Goal: Task Accomplishment & Management: Use online tool/utility

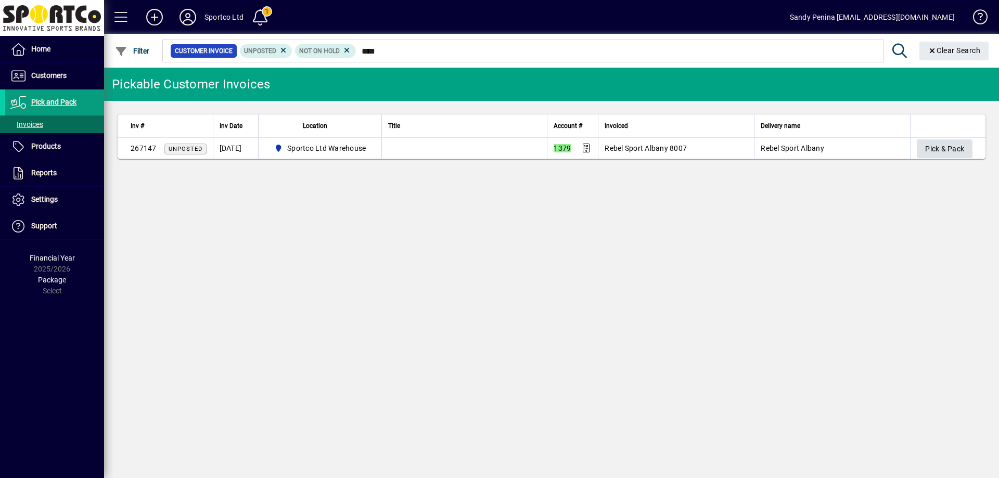
type input "****"
click at [939, 149] on span "Pick & Pack" at bounding box center [945, 149] width 39 height 17
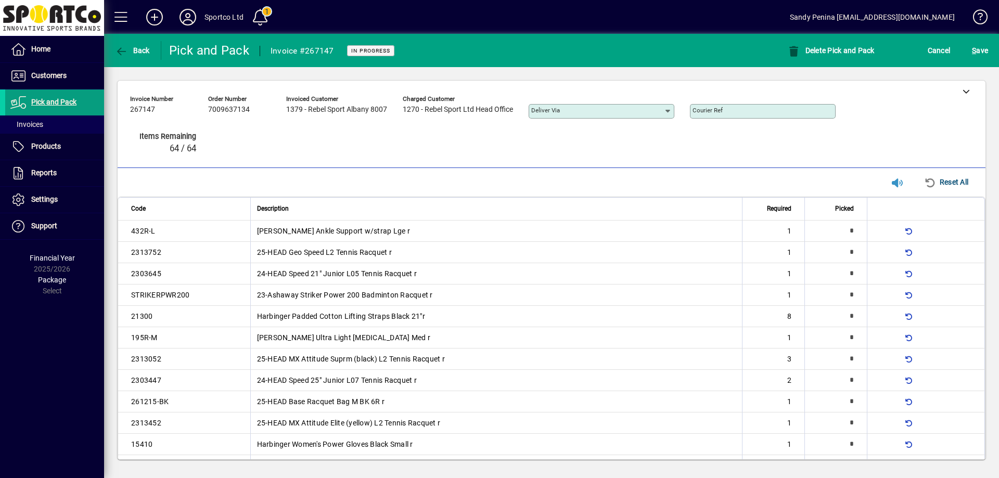
type input "*"
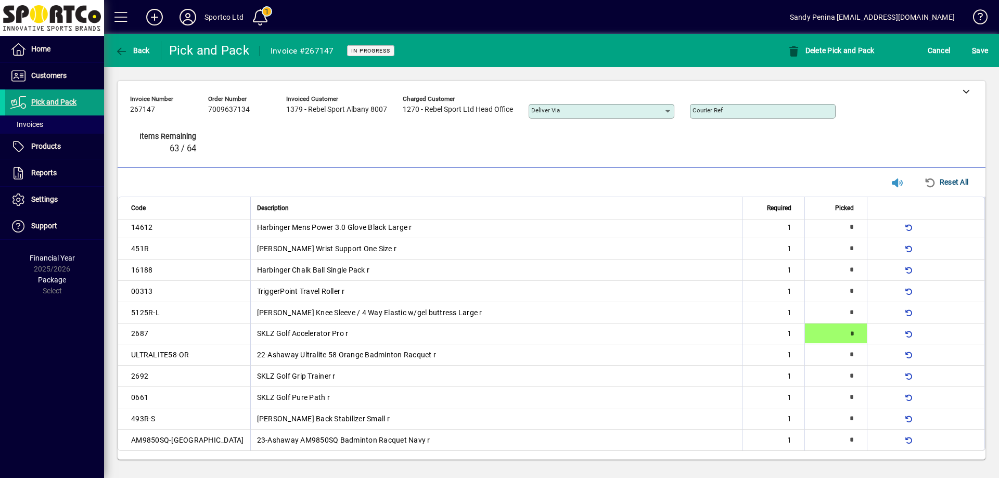
type input "*"
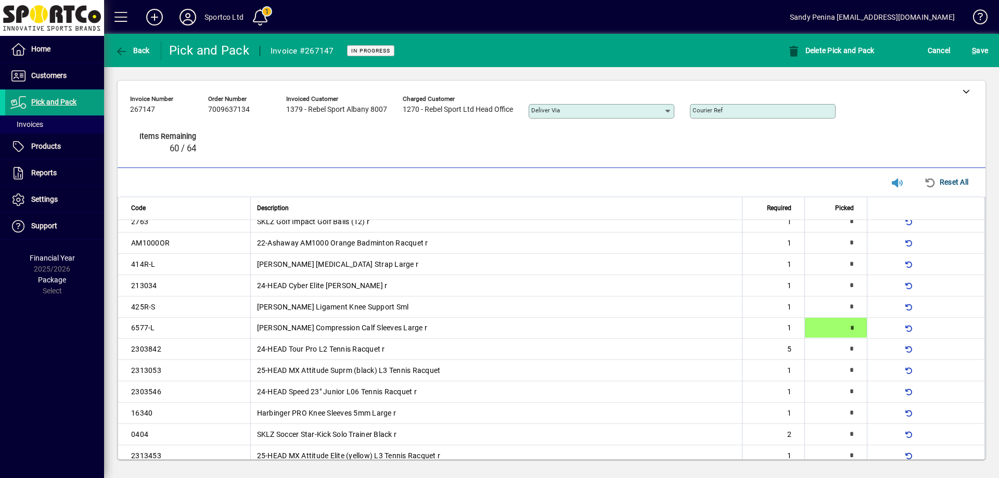
type input "*"
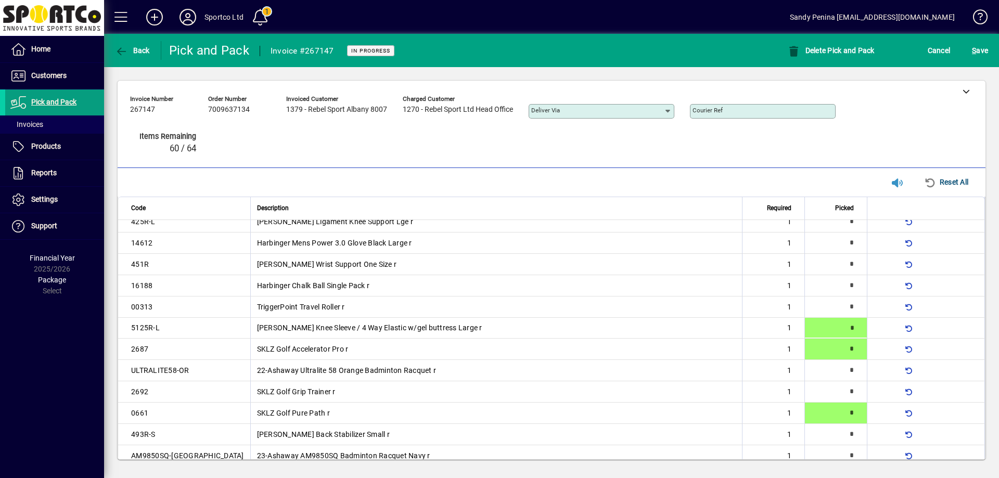
type input "*"
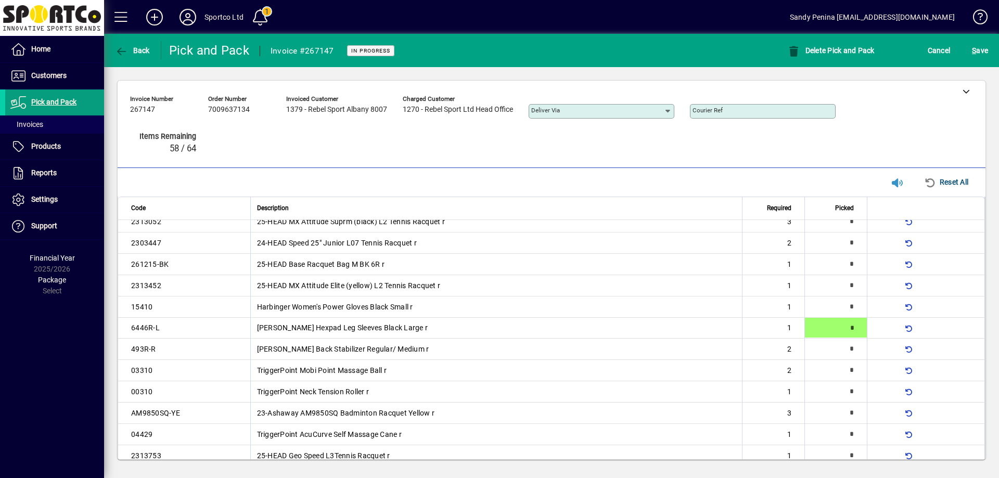
type input "*"
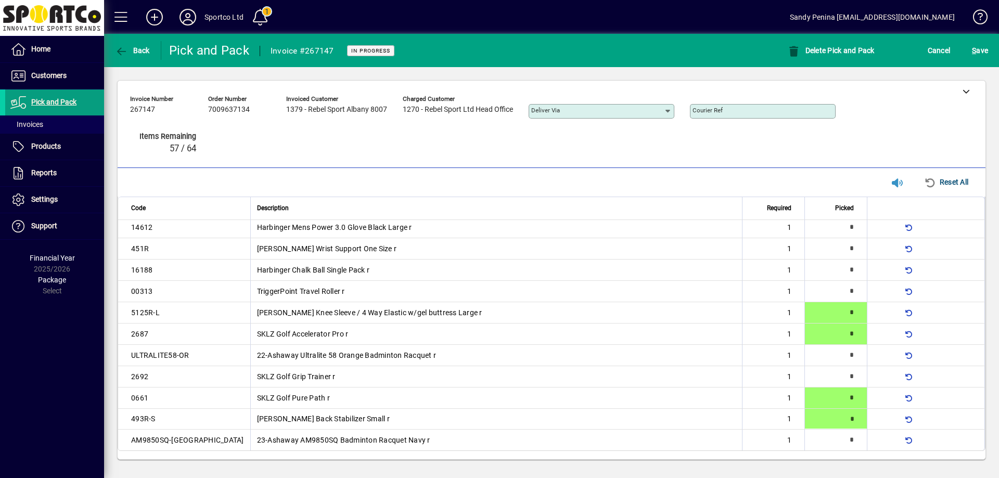
type input "*"
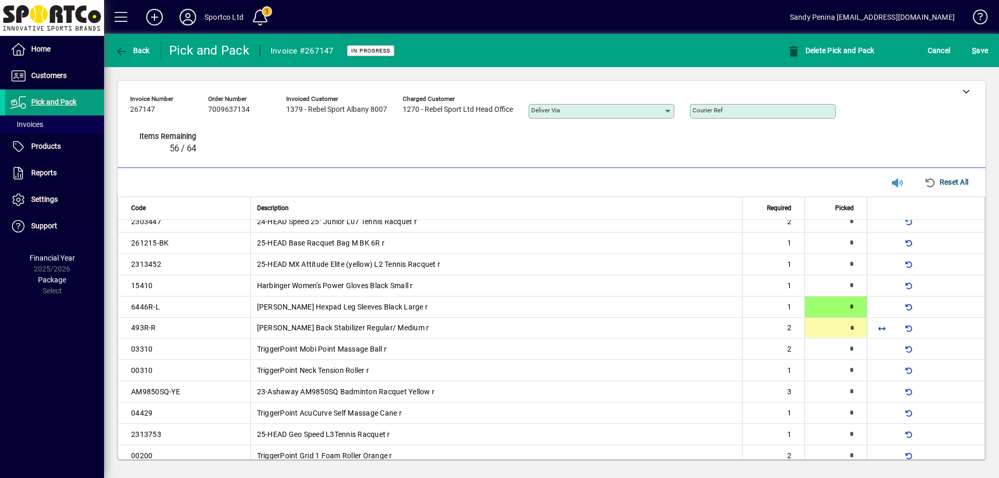
type input "*"
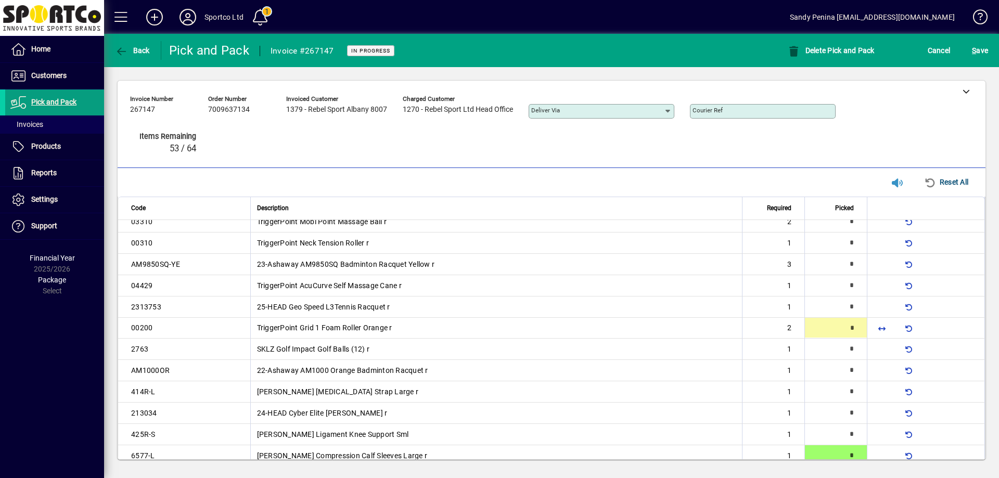
type input "*"
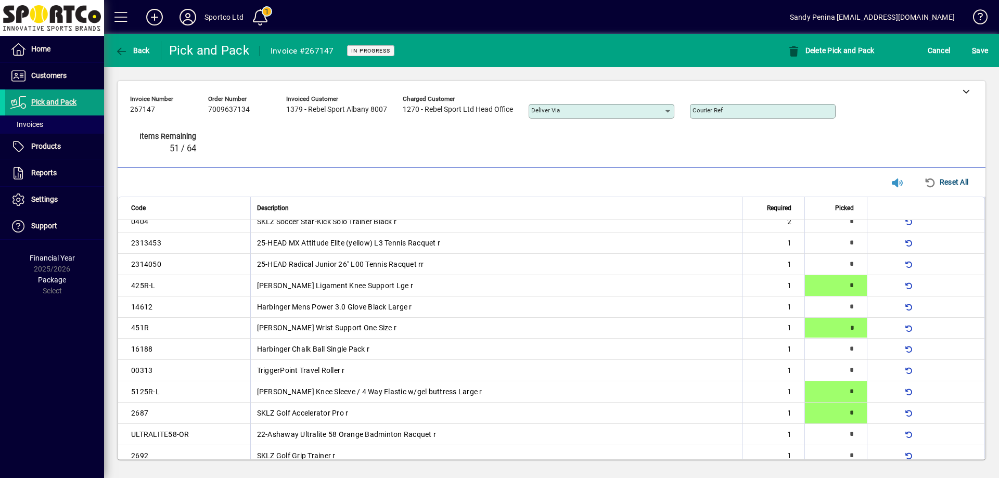
type input "*"
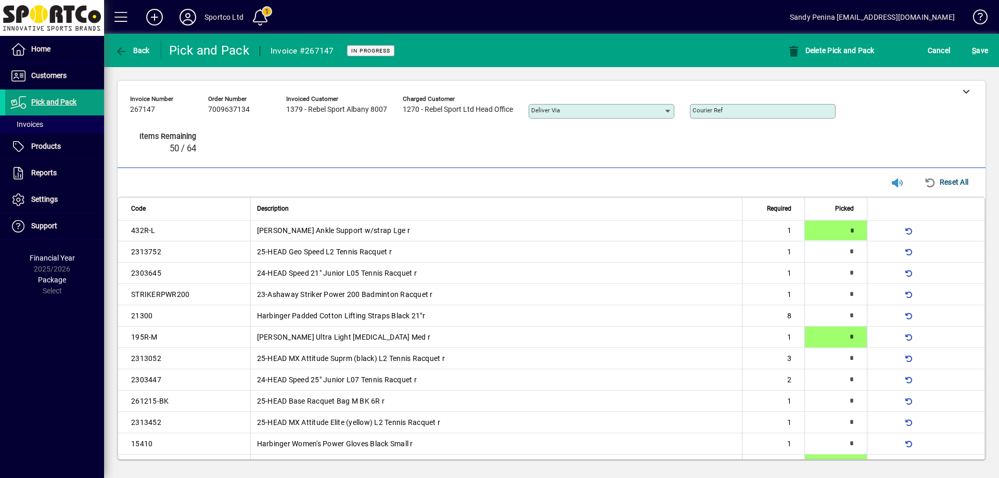
type input "*"
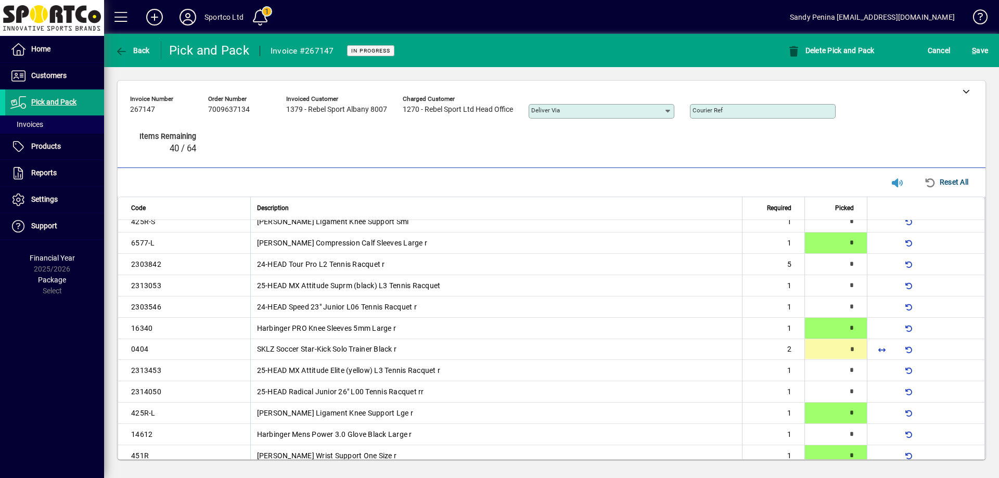
type input "*"
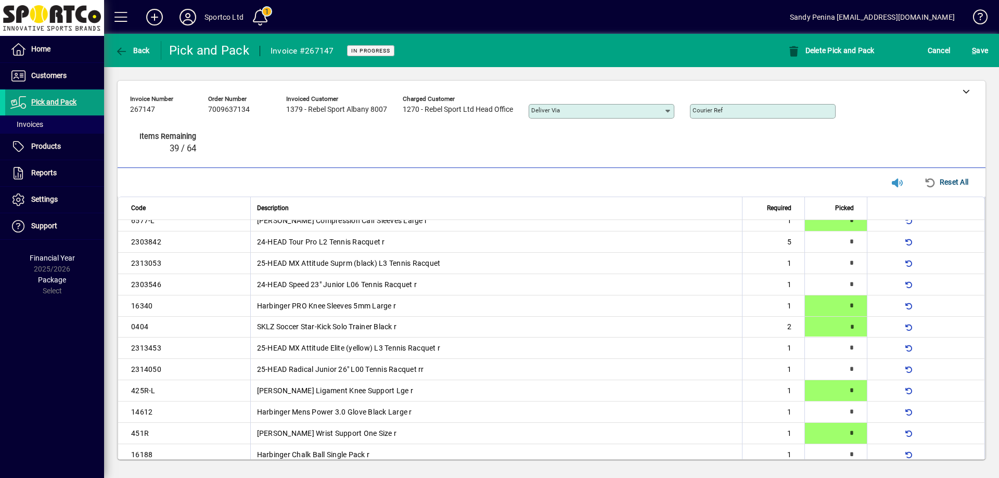
type input "*"
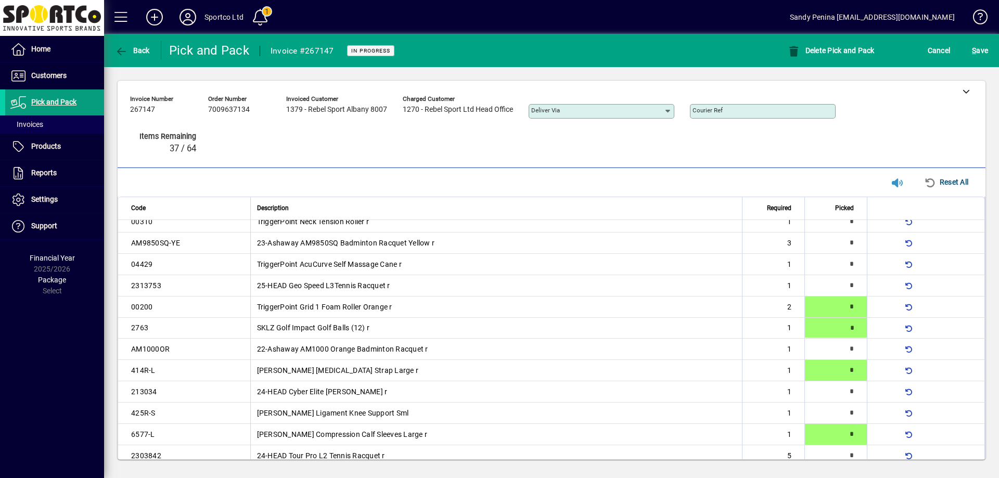
type input "*"
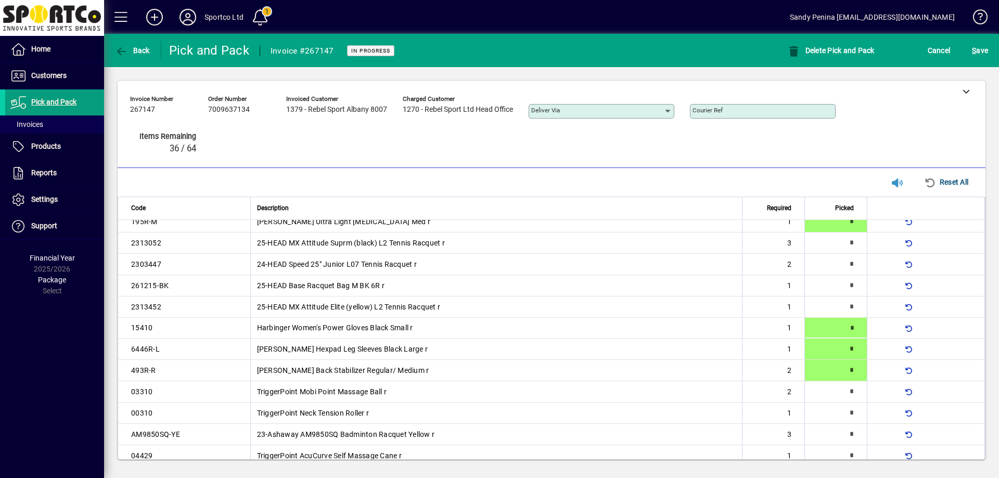
type input "*"
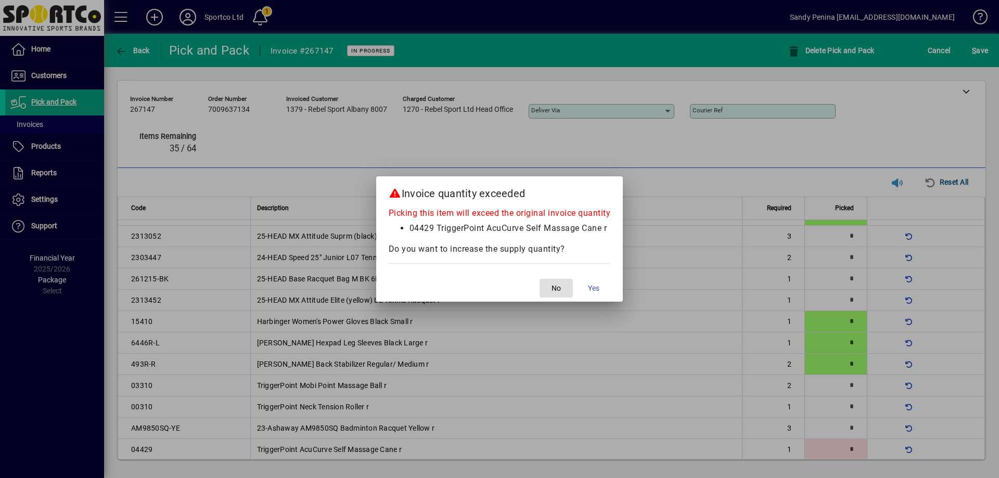
scroll to position [245, 0]
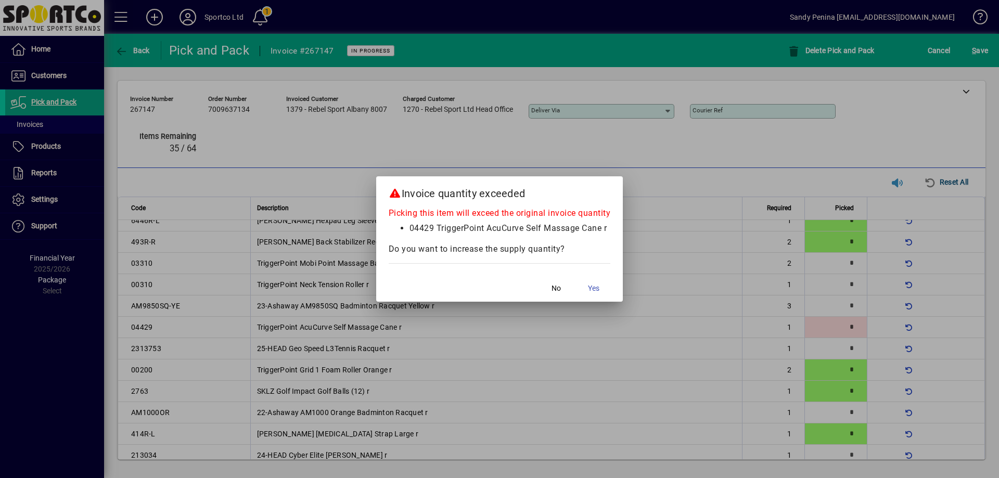
drag, startPoint x: 388, startPoint y: 243, endPoint x: 307, endPoint y: 259, distance: 82.7
drag, startPoint x: 307, startPoint y: 259, endPoint x: 556, endPoint y: 284, distance: 250.6
click at [554, 282] on span "button" at bounding box center [556, 288] width 33 height 25
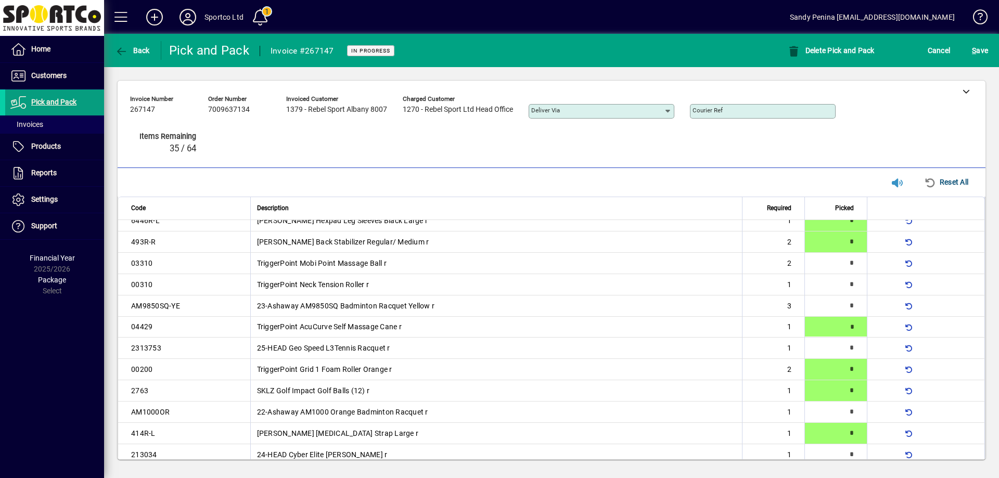
click at [558, 286] on td "TriggerPoint Neck Tension Roller r" at bounding box center [496, 284] width 492 height 21
type input "*"
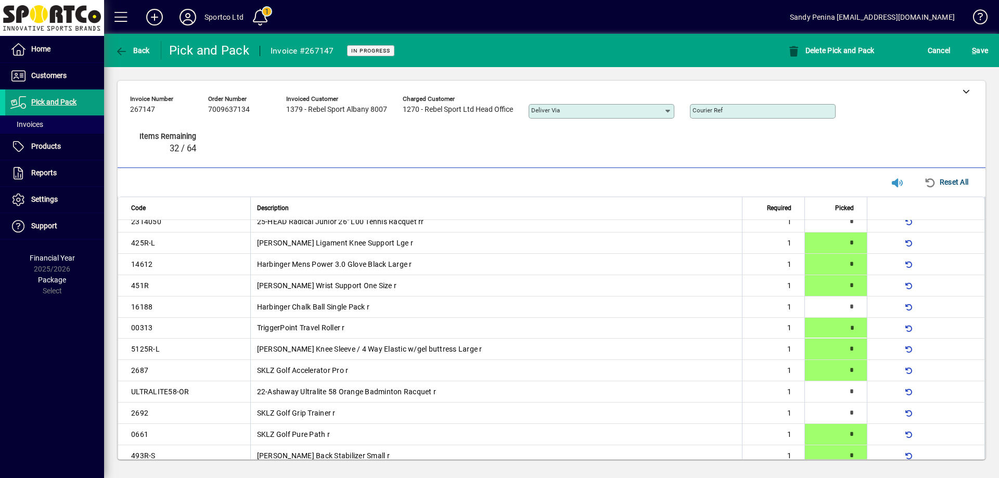
scroll to position [180, 0]
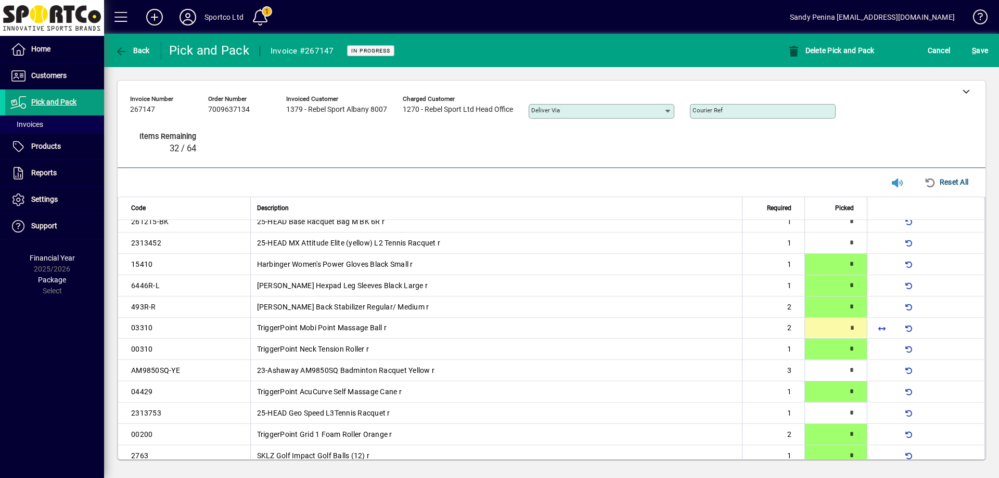
type input "*"
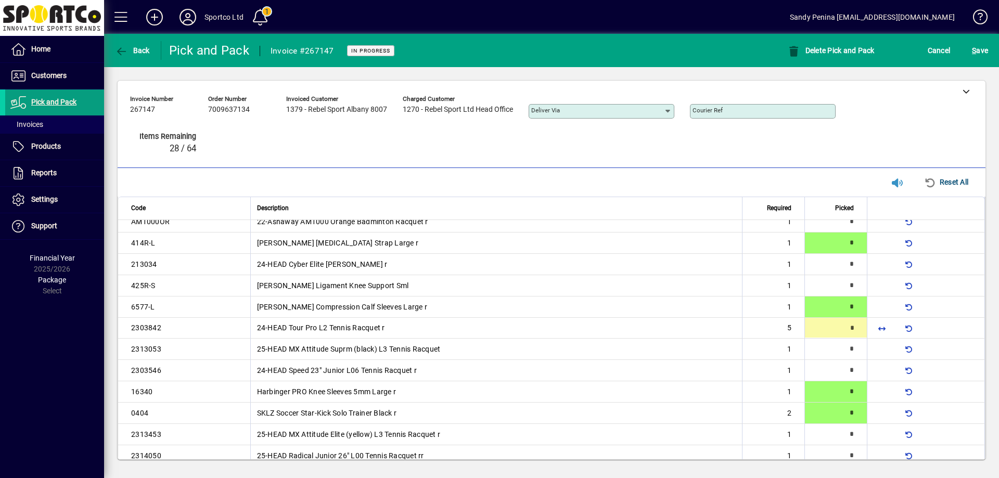
scroll to position [437, 0]
type input "*"
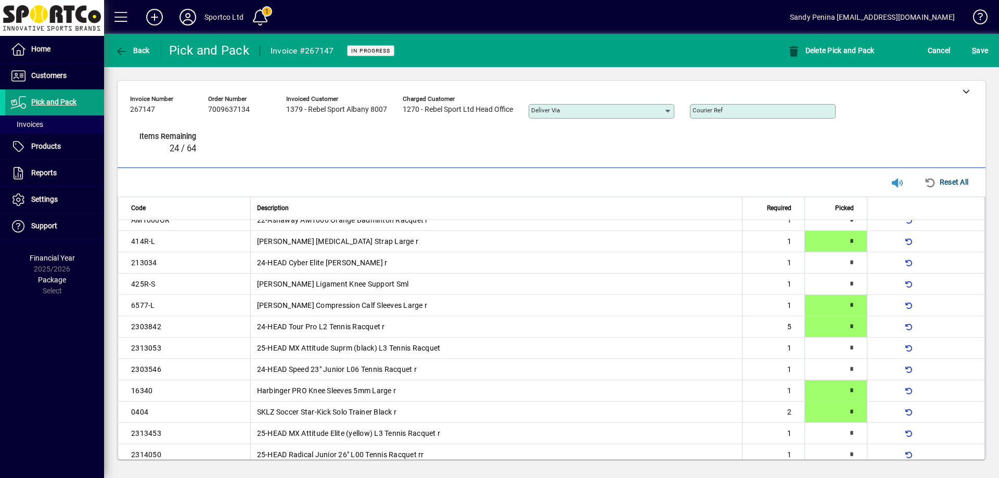
scroll to position [31, 0]
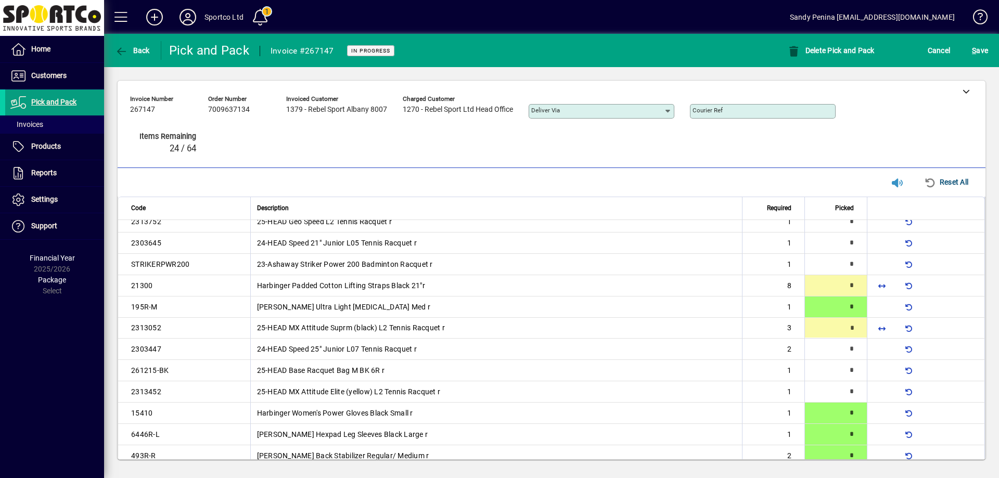
type input "*"
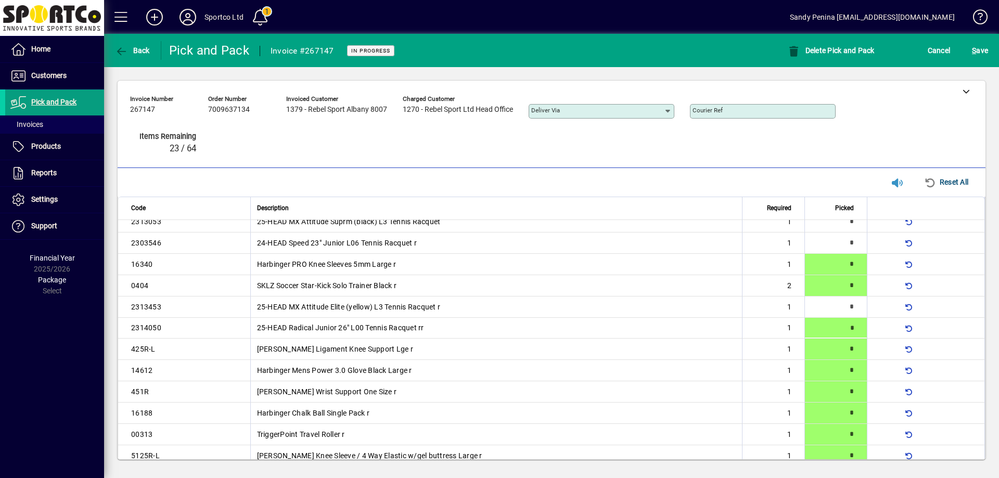
type input "*"
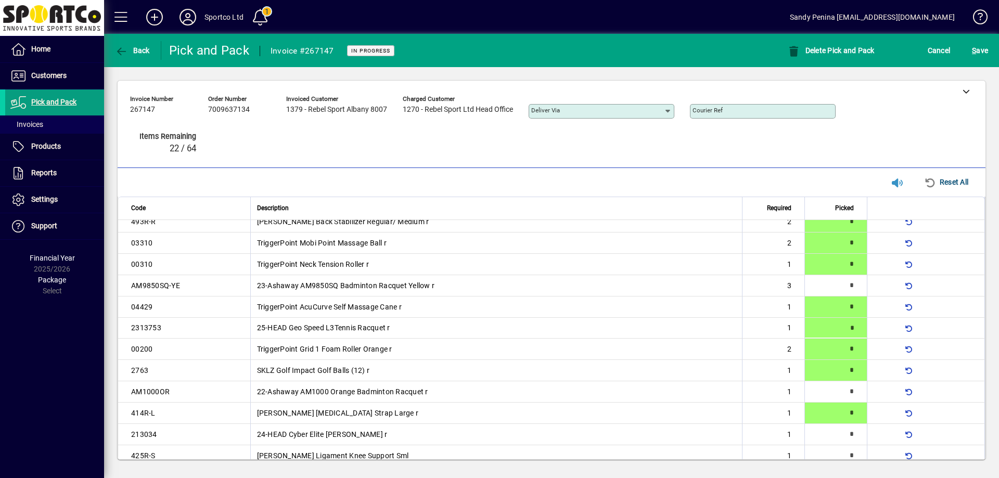
type input "*"
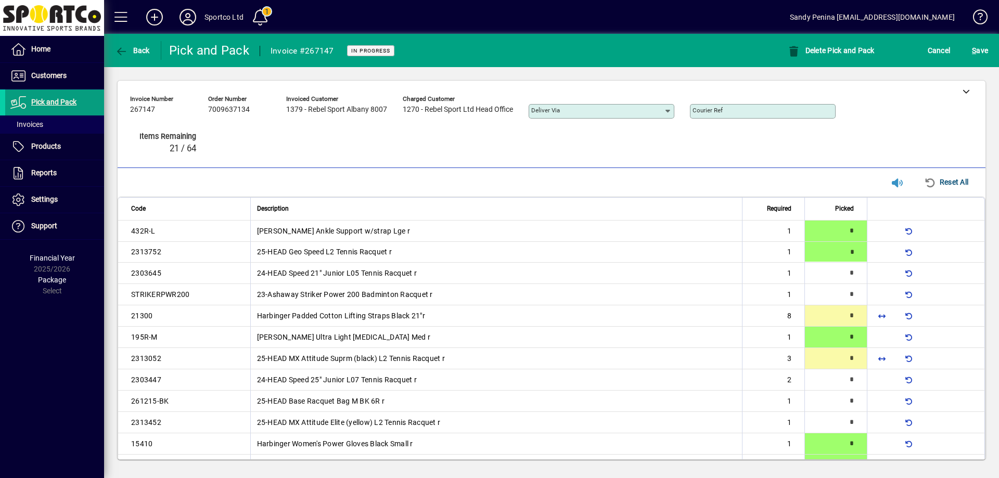
type input "*"
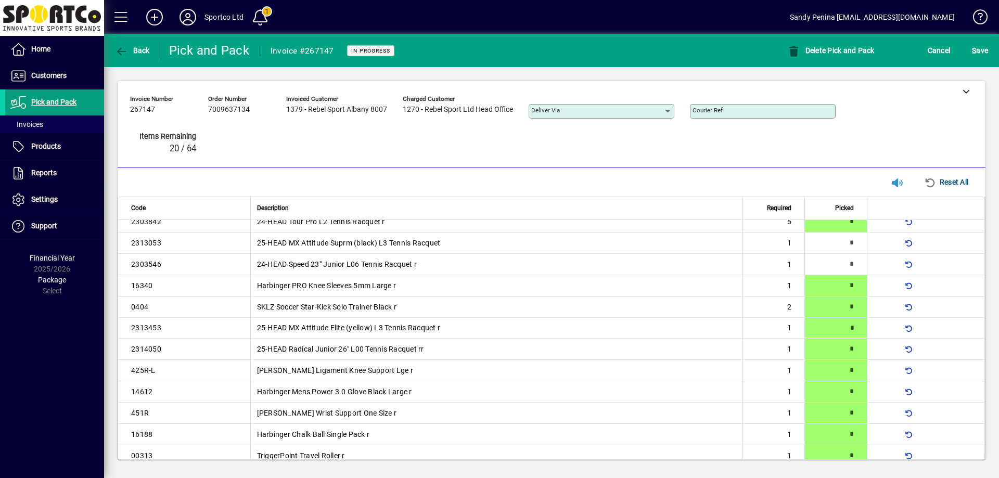
type input "*"
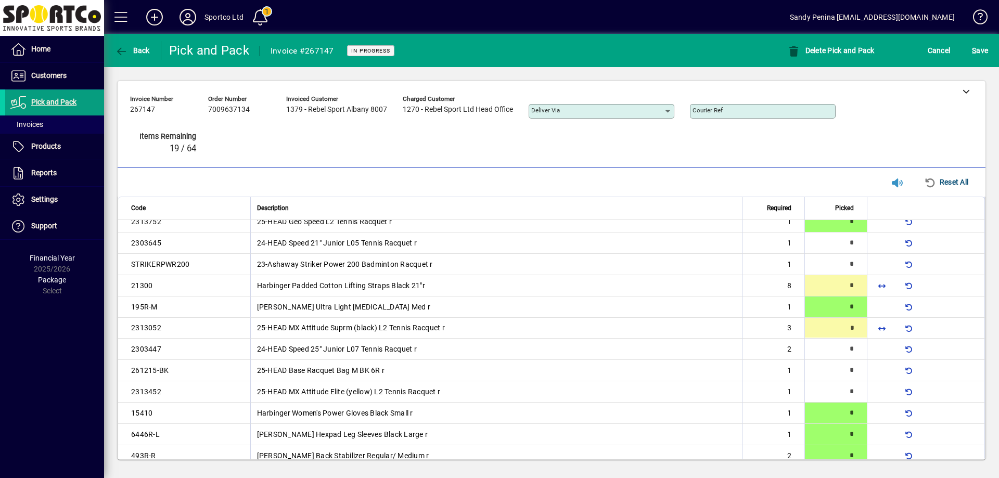
type input "*"
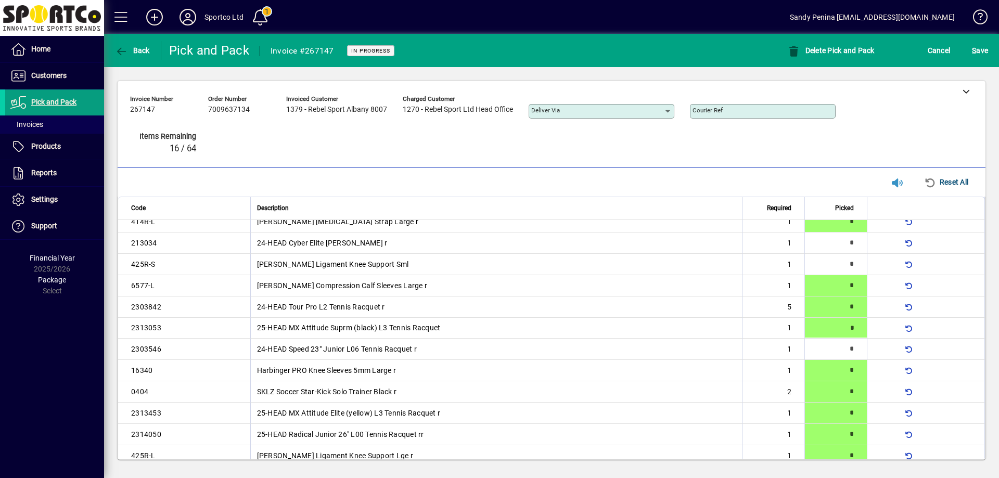
type input "*"
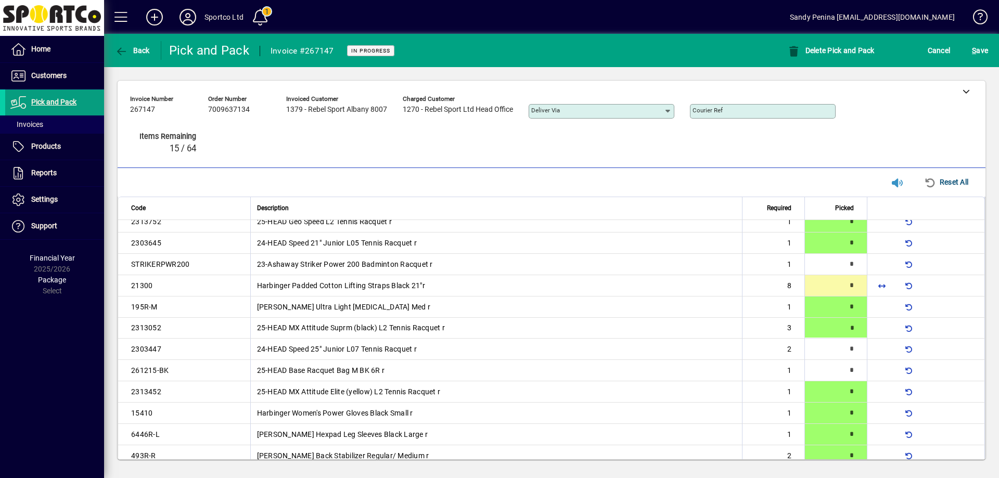
type input "*"
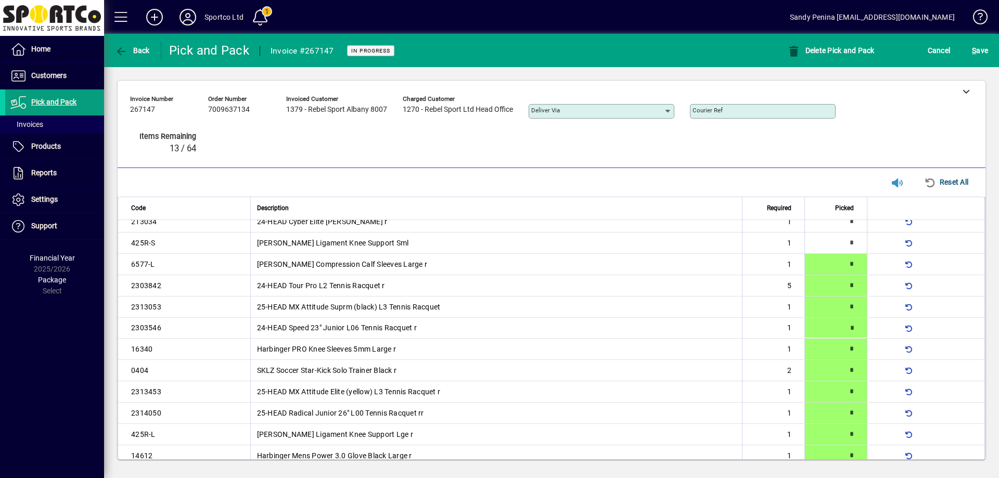
scroll to position [52, 0]
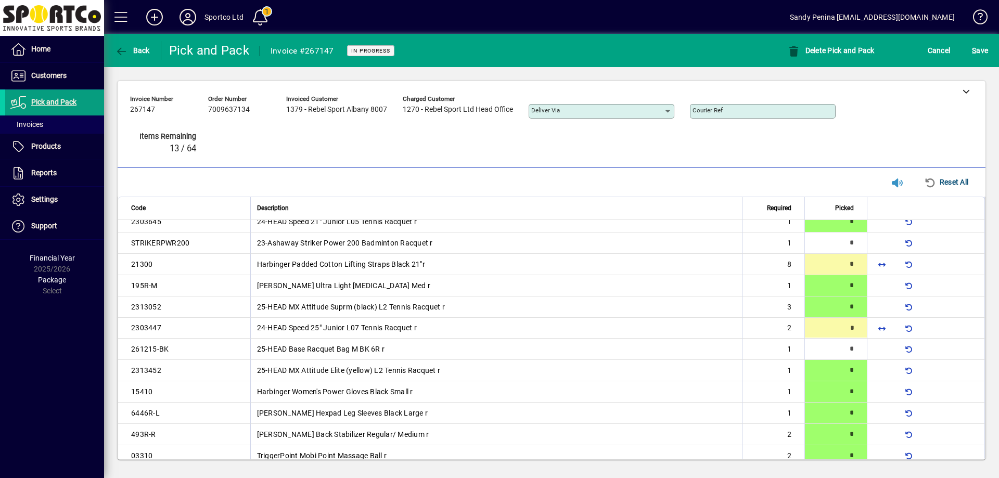
type input "*"
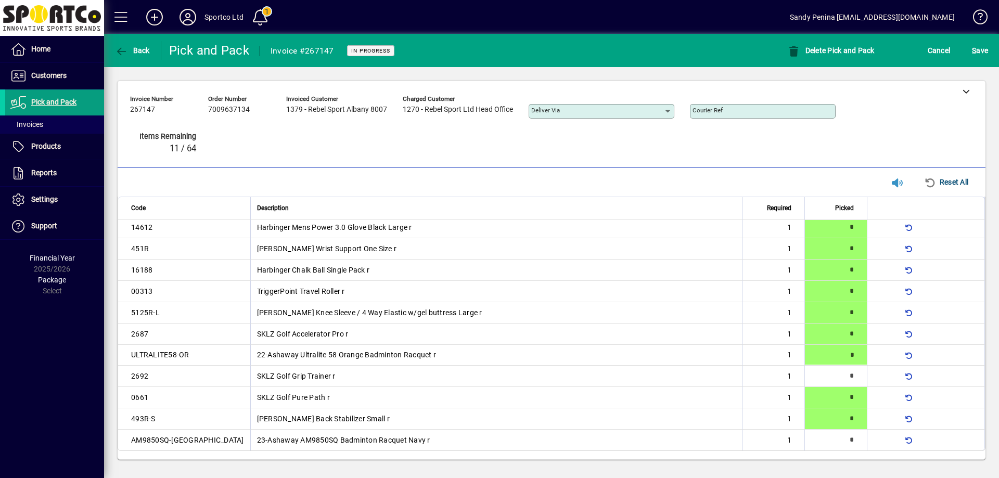
type input "*"
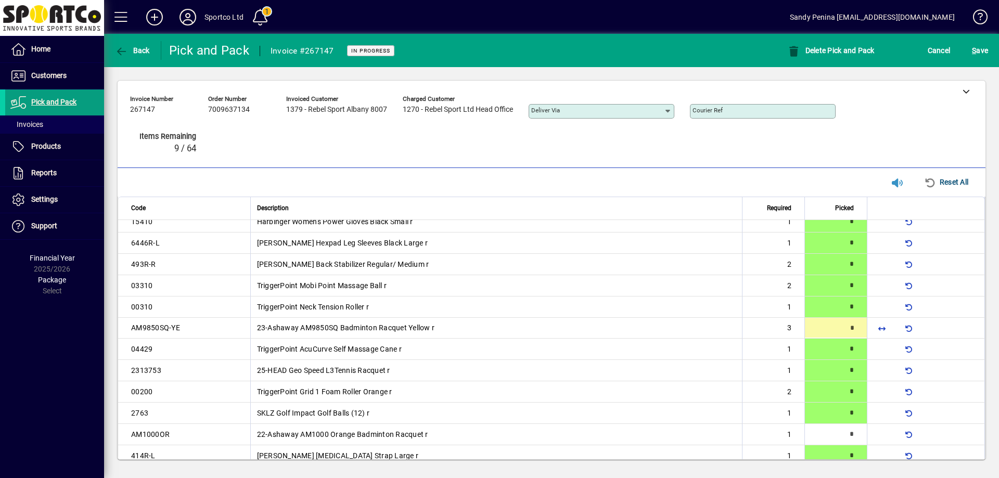
type input "*"
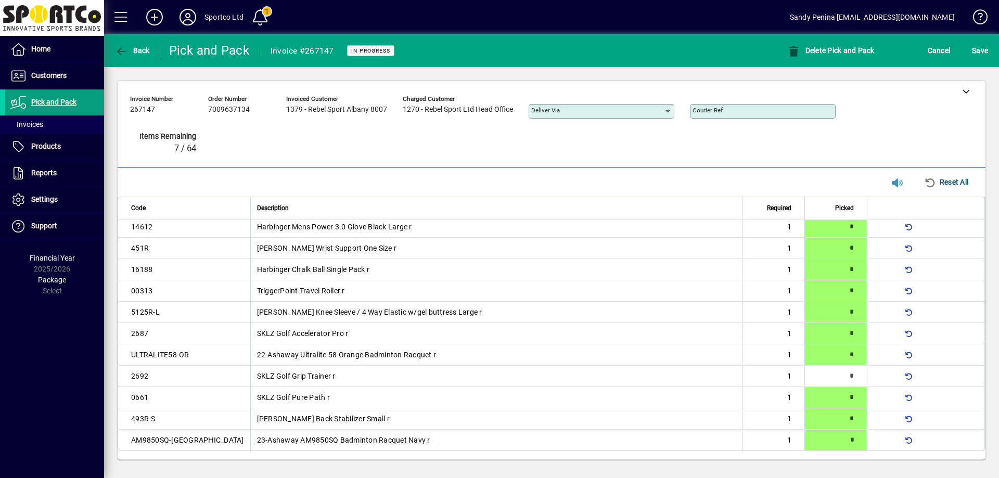
type input "*"
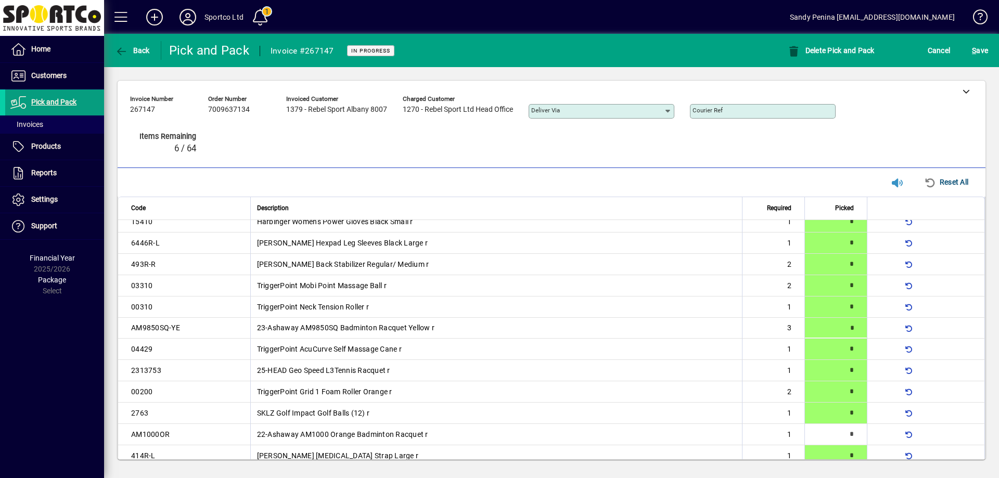
type input "*"
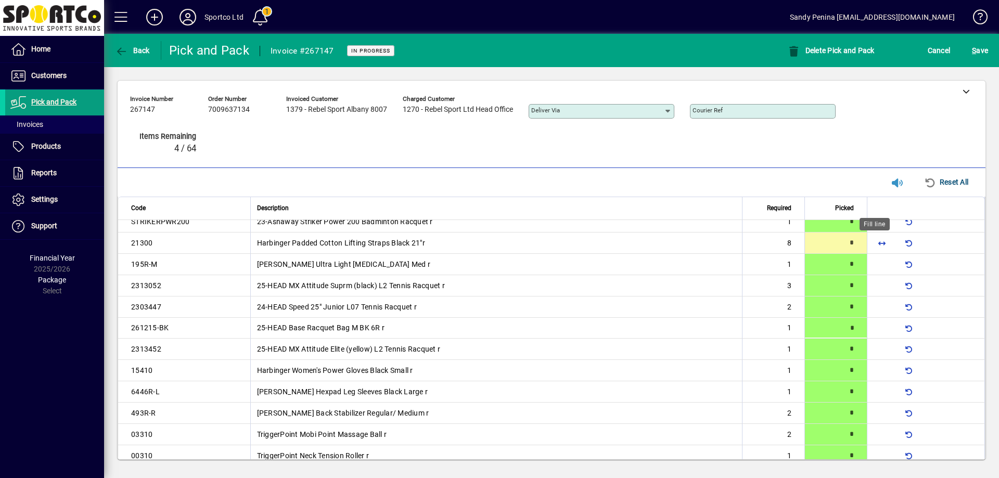
click at [874, 243] on span "button" at bounding box center [882, 243] width 25 height 25
type input "*"
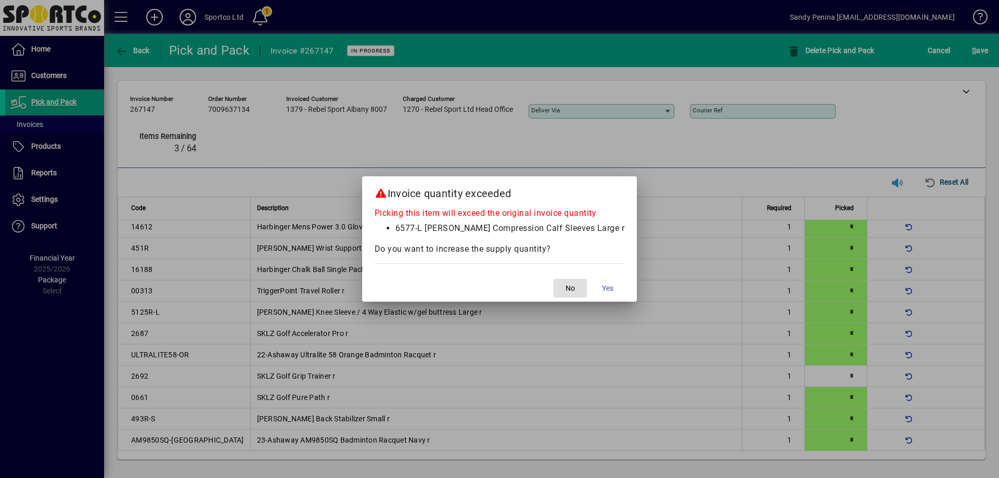
scroll to position [415, 0]
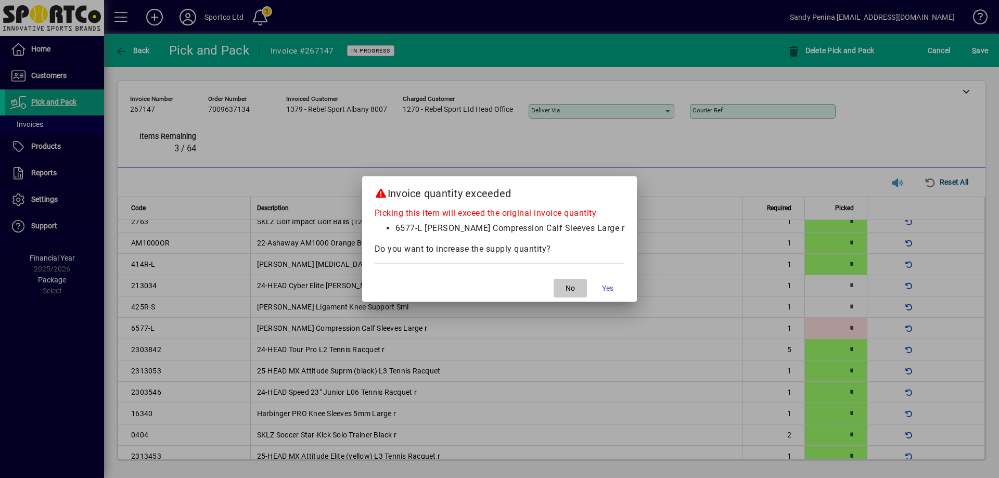
click at [566, 292] on span "No" at bounding box center [570, 288] width 9 height 11
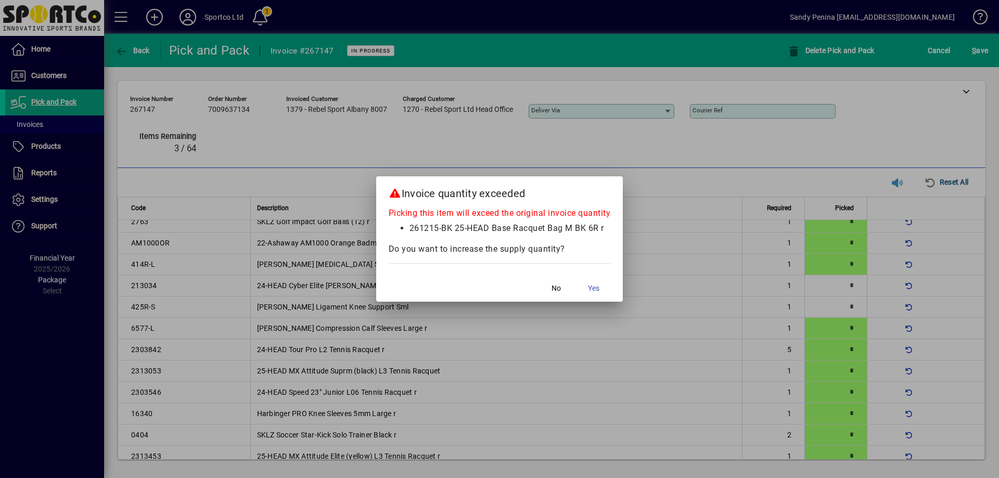
scroll to position [73, 0]
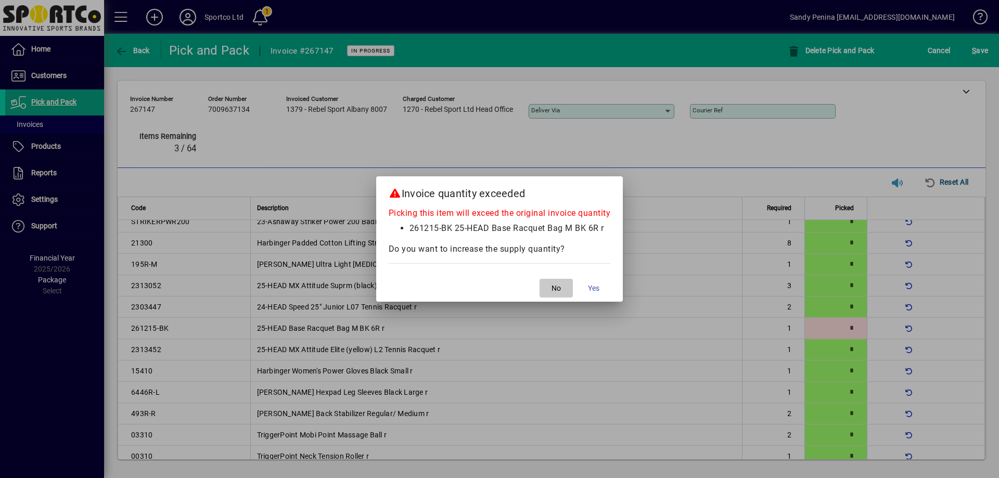
click at [562, 285] on span "button" at bounding box center [556, 288] width 33 height 25
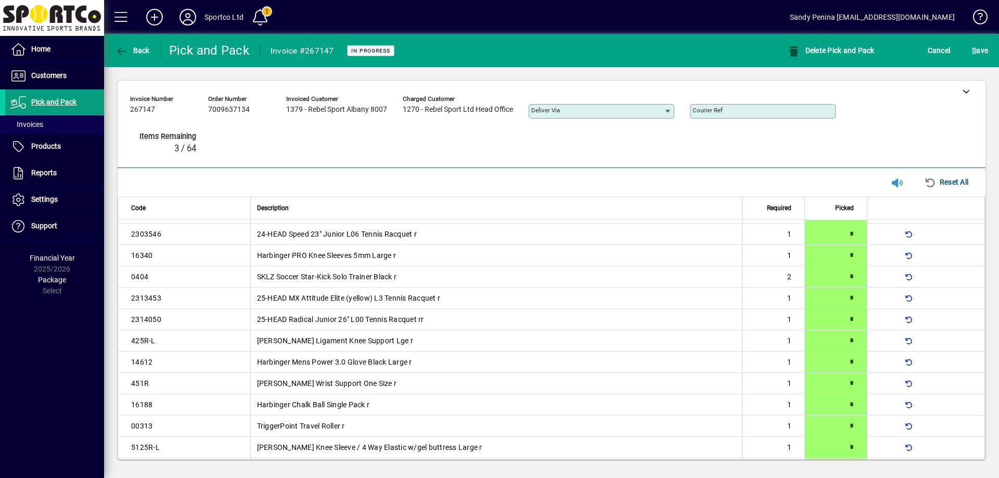
scroll to position [708, 0]
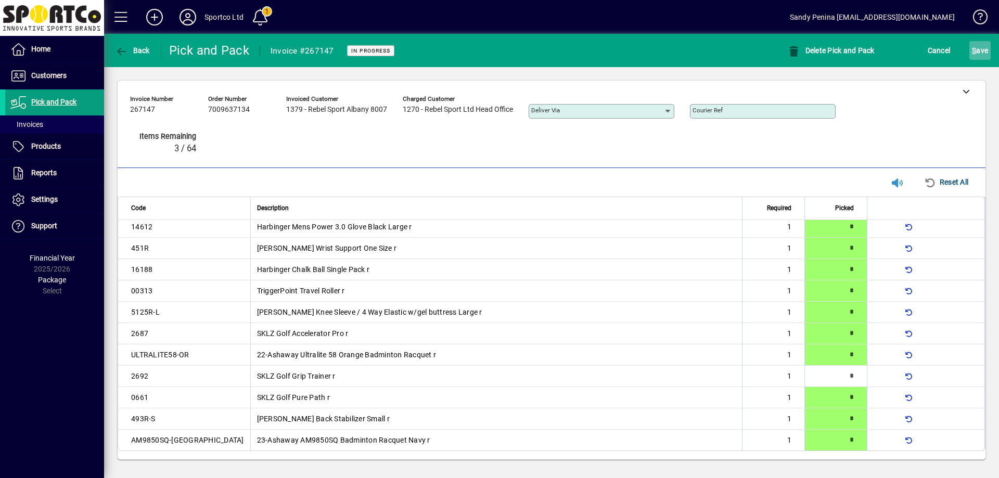
click at [971, 53] on span "submit" at bounding box center [980, 50] width 21 height 25
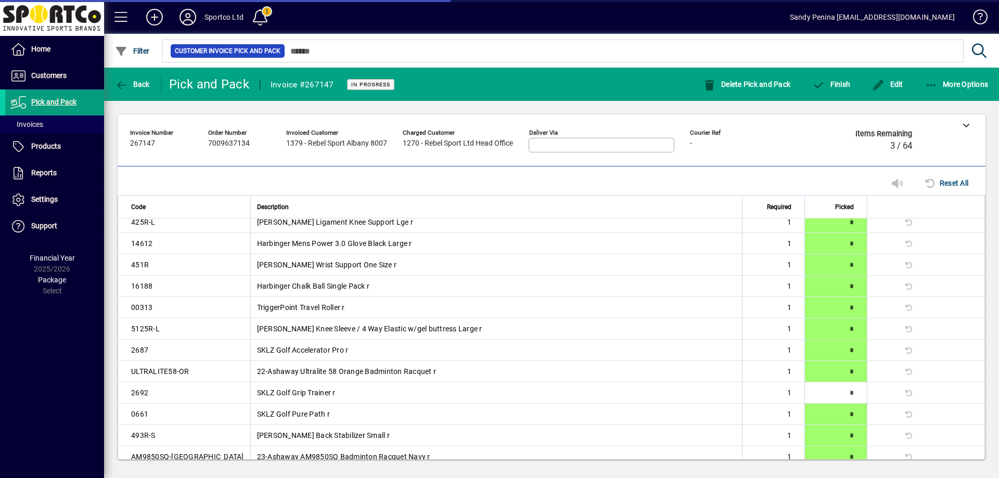
scroll to position [707, 0]
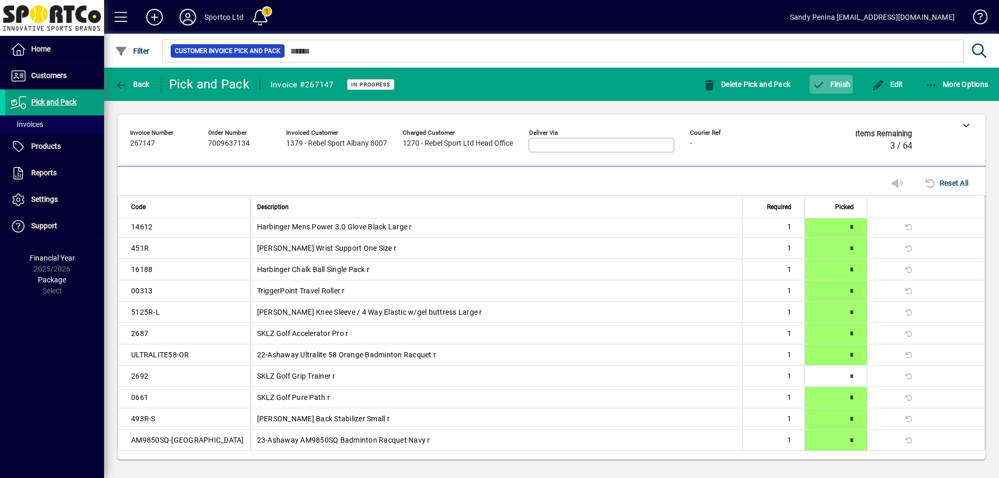
click at [833, 83] on span "Finish" at bounding box center [832, 84] width 38 height 8
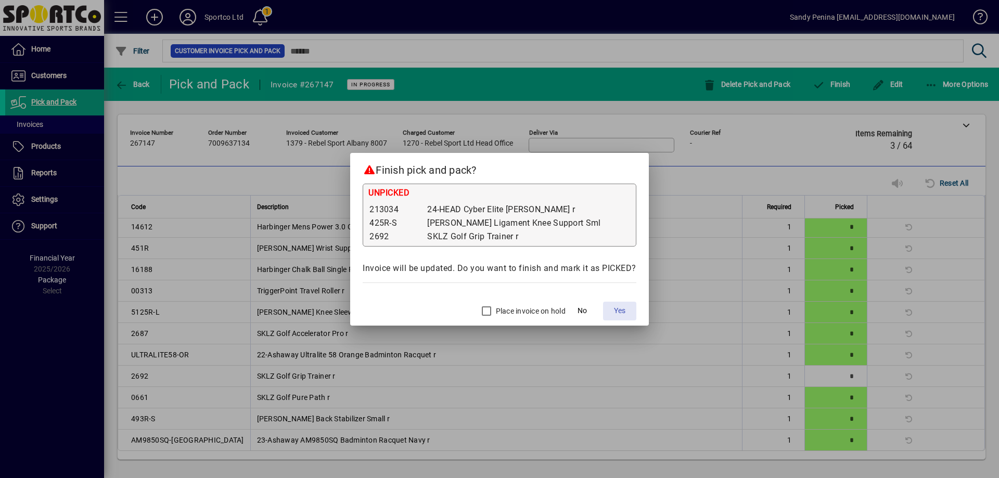
click at [619, 312] on span "Yes" at bounding box center [619, 311] width 11 height 11
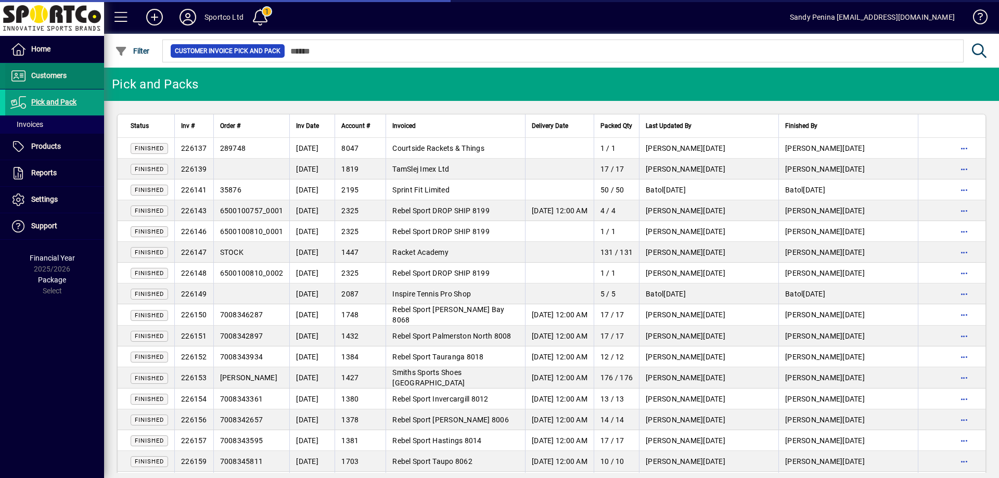
click at [58, 69] on span at bounding box center [54, 76] width 99 height 25
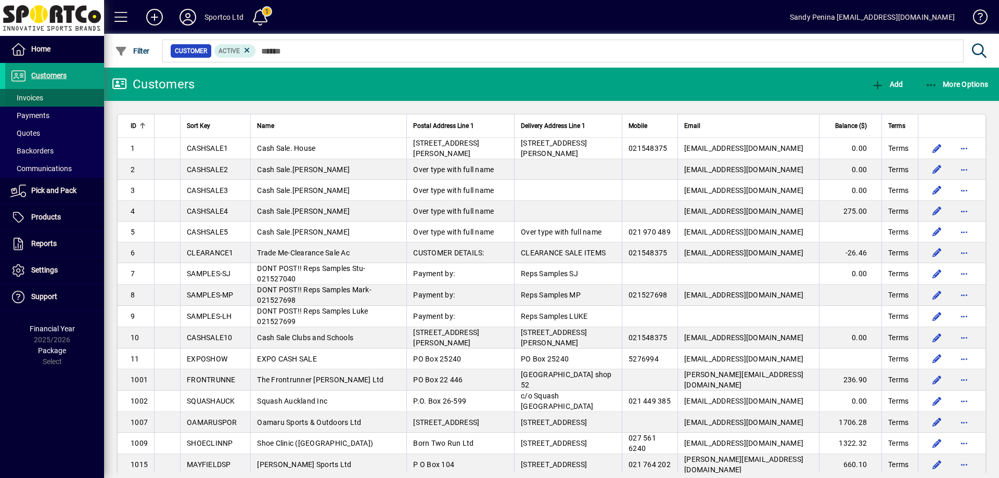
click at [53, 94] on span at bounding box center [54, 97] width 99 height 25
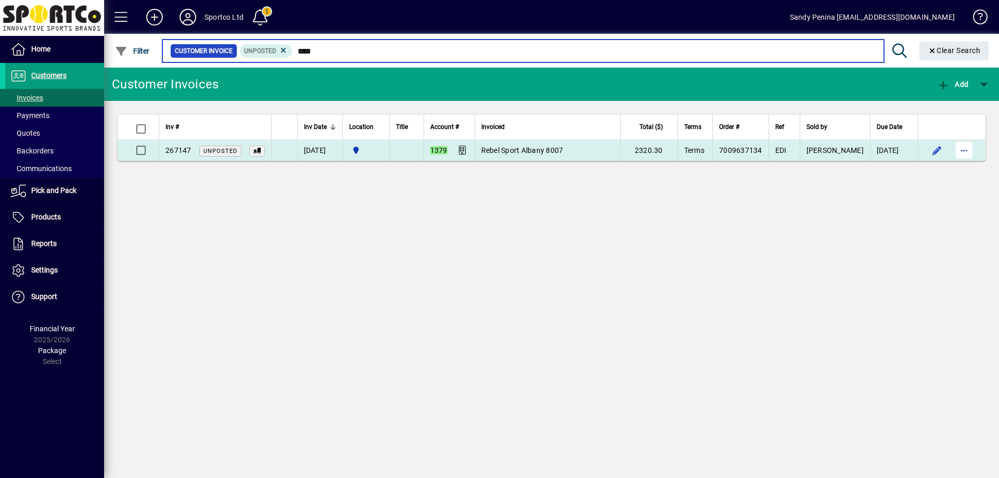
type input "****"
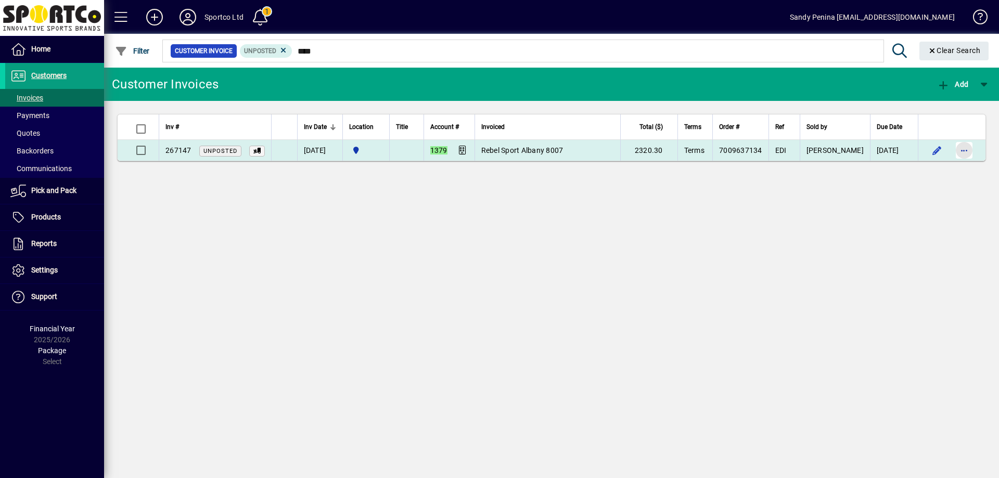
click at [962, 151] on span "button" at bounding box center [964, 150] width 25 height 25
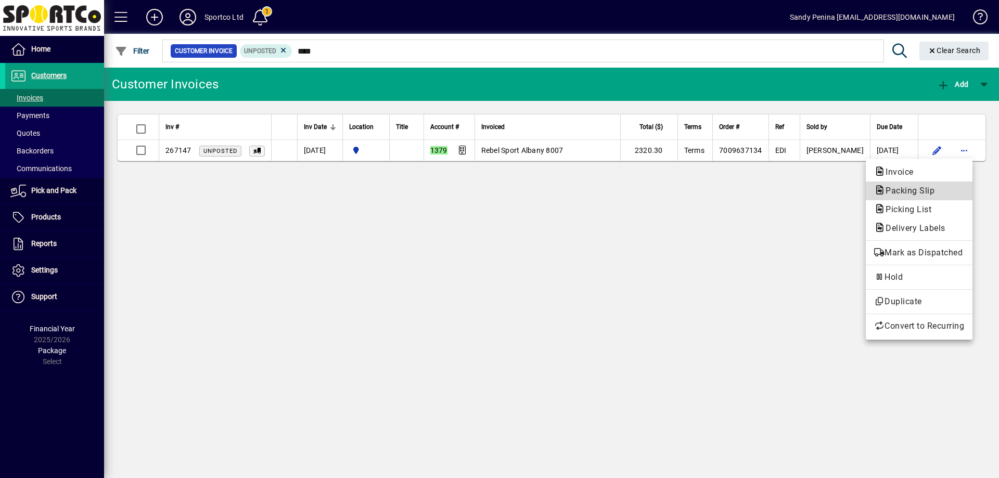
click at [914, 193] on span "Packing Slip" at bounding box center [908, 191] width 66 height 10
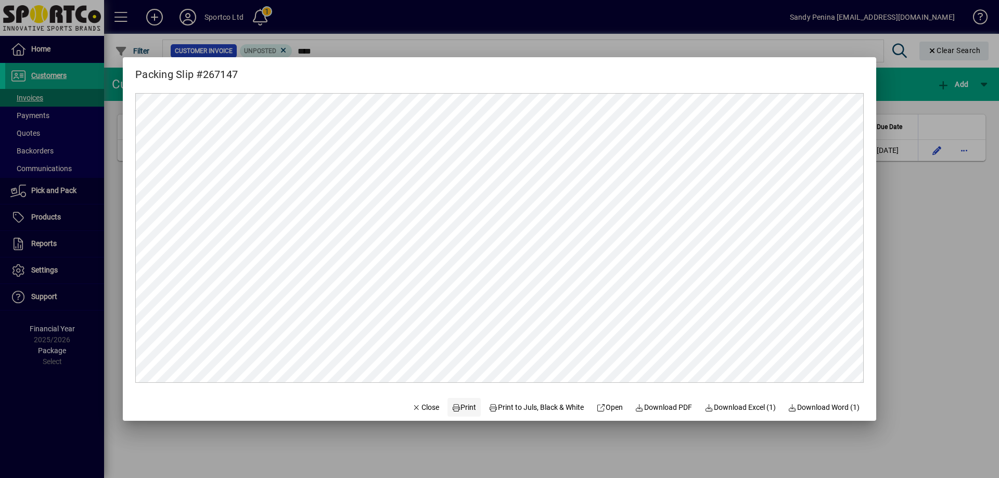
click at [452, 403] on span "Print" at bounding box center [464, 407] width 25 height 11
click at [922, 251] on div at bounding box center [499, 239] width 999 height 478
